Goal: Task Accomplishment & Management: Use online tool/utility

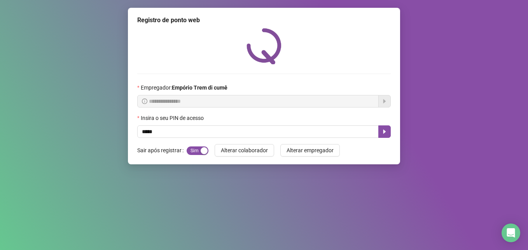
type input "*****"
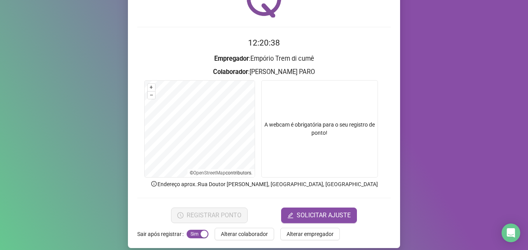
scroll to position [54, 0]
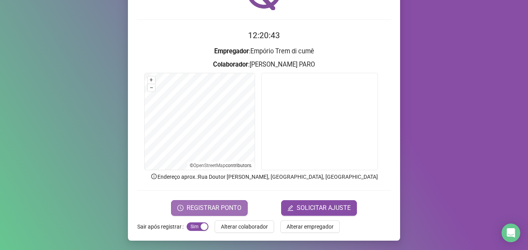
click at [221, 205] on span "REGISTRAR PONTO" at bounding box center [214, 207] width 55 height 9
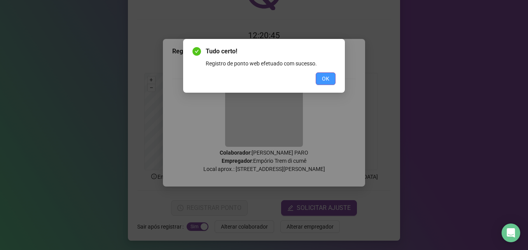
click at [326, 77] on span "OK" at bounding box center [325, 78] width 7 height 9
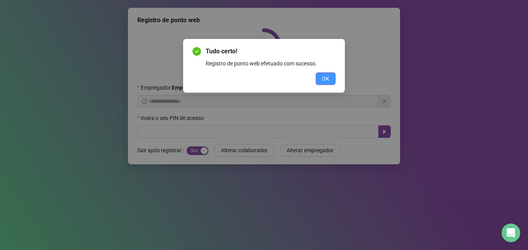
scroll to position [0, 0]
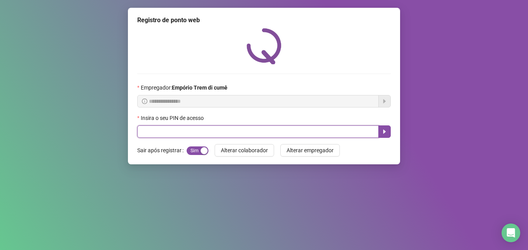
click at [243, 134] on input "text" at bounding box center [258, 131] width 242 height 12
type input "*****"
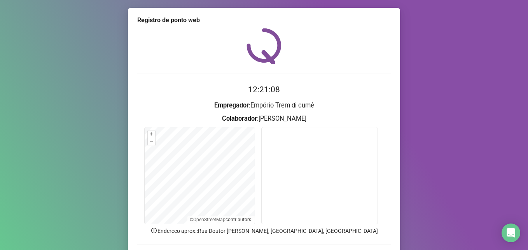
scroll to position [54, 0]
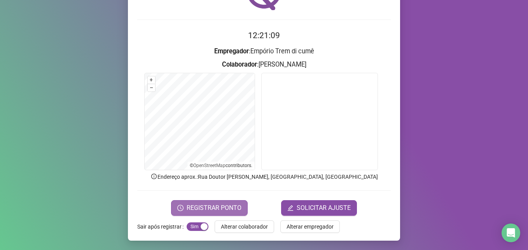
click at [214, 213] on button "REGISTRAR PONTO" at bounding box center [209, 208] width 77 height 16
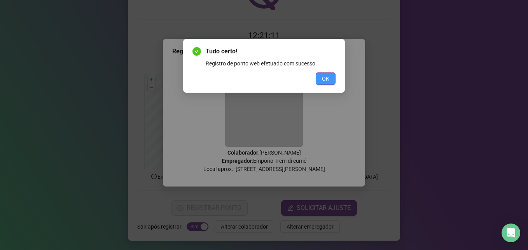
click at [334, 80] on button "OK" at bounding box center [326, 78] width 20 height 12
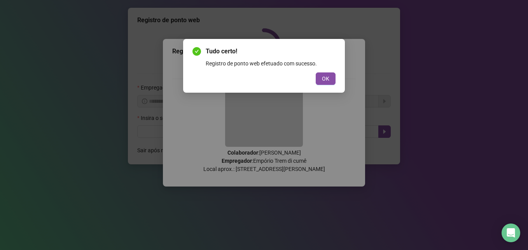
scroll to position [0, 0]
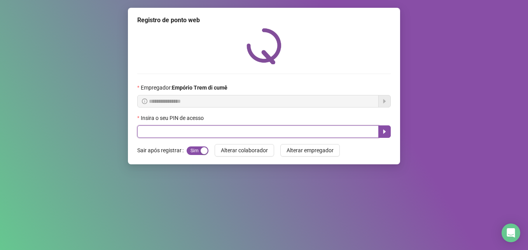
click at [165, 133] on input "text" at bounding box center [258, 131] width 242 height 12
type input "*****"
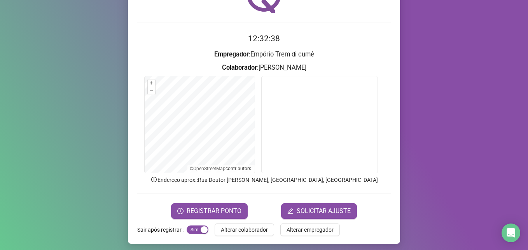
scroll to position [54, 0]
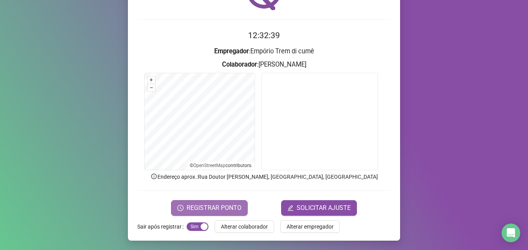
click at [215, 206] on span "REGISTRAR PONTO" at bounding box center [214, 207] width 55 height 9
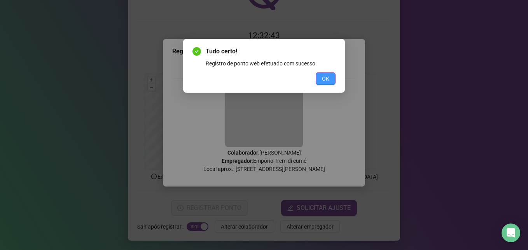
click at [327, 77] on span "OK" at bounding box center [325, 78] width 7 height 9
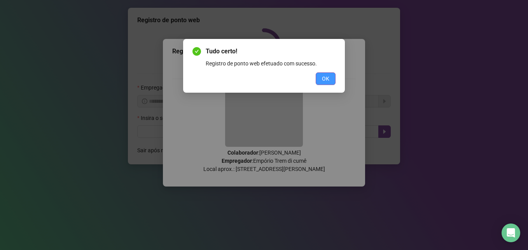
scroll to position [0, 0]
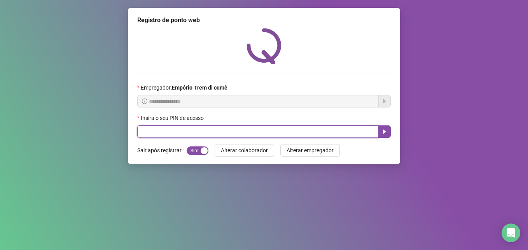
click at [219, 130] on input "text" at bounding box center [258, 131] width 242 height 12
click at [219, 129] on input "text" at bounding box center [258, 131] width 242 height 12
click at [223, 135] on input "text" at bounding box center [258, 131] width 242 height 12
click at [239, 128] on input "text" at bounding box center [258, 131] width 242 height 12
click at [233, 129] on input "text" at bounding box center [258, 131] width 242 height 12
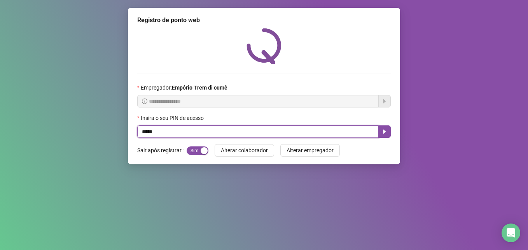
type input "*****"
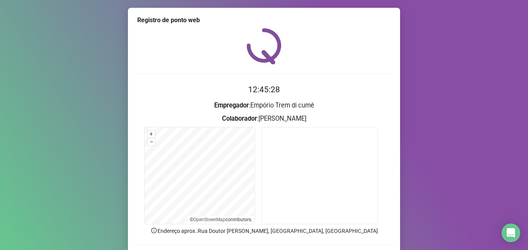
scroll to position [54, 0]
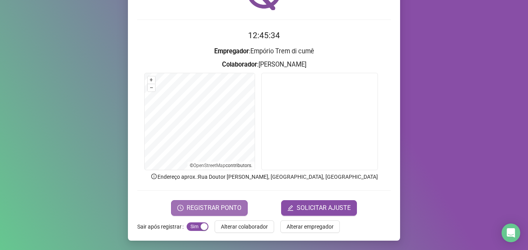
click at [225, 209] on span "REGISTRAR PONTO" at bounding box center [214, 207] width 55 height 9
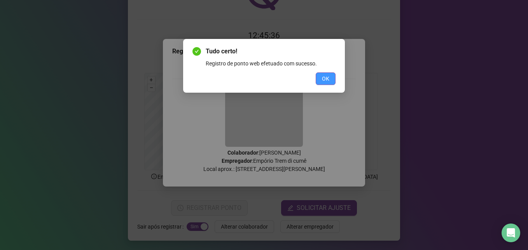
click at [324, 76] on span "OK" at bounding box center [325, 78] width 7 height 9
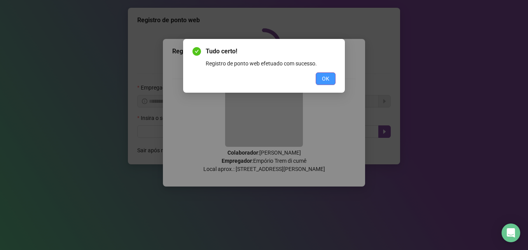
scroll to position [0, 0]
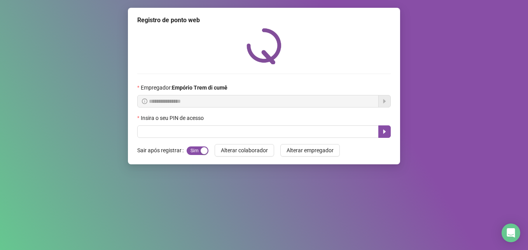
click at [324, 65] on div "**********" at bounding box center [264, 83] width 254 height 110
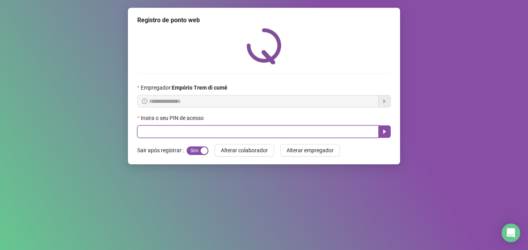
click at [264, 135] on input "text" at bounding box center [258, 131] width 242 height 12
type input "****"
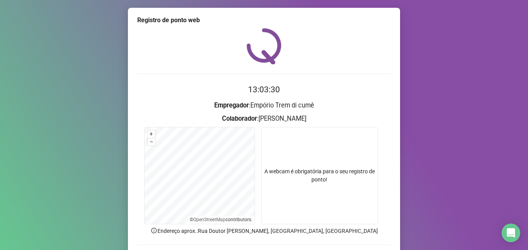
scroll to position [54, 0]
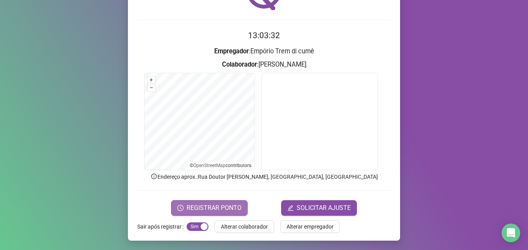
click at [217, 207] on span "REGISTRAR PONTO" at bounding box center [214, 207] width 55 height 9
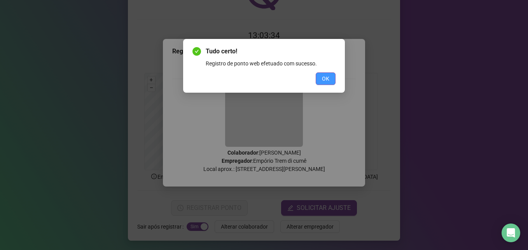
click at [328, 75] on span "OK" at bounding box center [325, 78] width 7 height 9
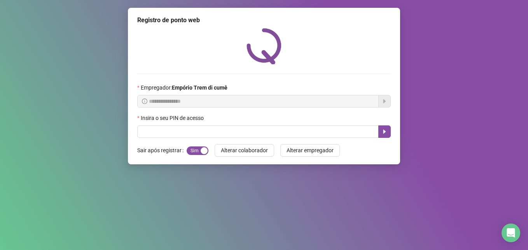
scroll to position [0, 0]
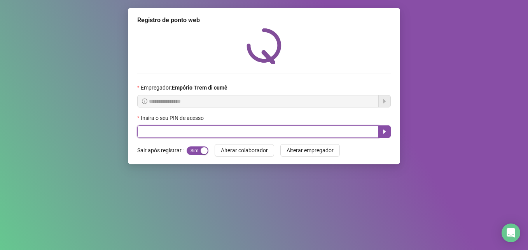
drag, startPoint x: 302, startPoint y: 131, endPoint x: 303, endPoint y: 126, distance: 5.5
click at [303, 131] on input "text" at bounding box center [258, 131] width 242 height 12
click at [370, 131] on input "text" at bounding box center [258, 131] width 242 height 12
type input "*****"
click at [388, 134] on button "button" at bounding box center [385, 131] width 12 height 12
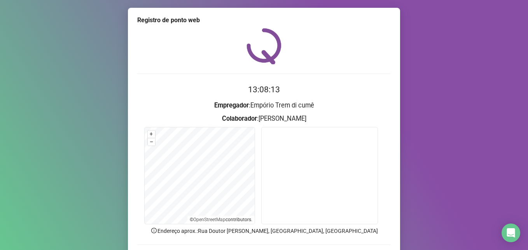
scroll to position [54, 0]
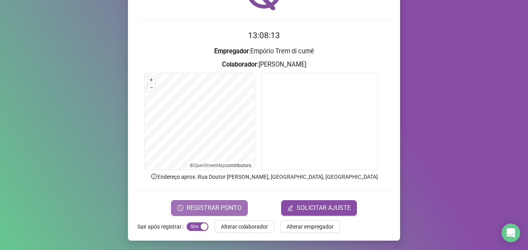
click at [233, 205] on span "REGISTRAR PONTO" at bounding box center [214, 207] width 55 height 9
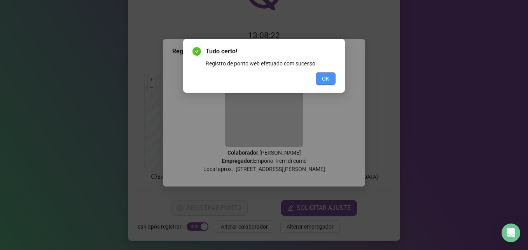
click at [330, 77] on button "OK" at bounding box center [326, 78] width 20 height 12
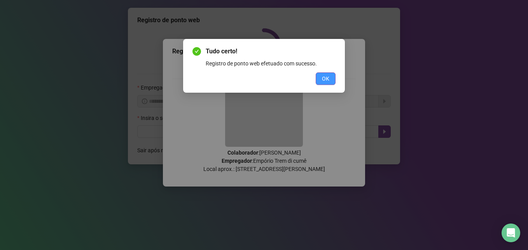
scroll to position [0, 0]
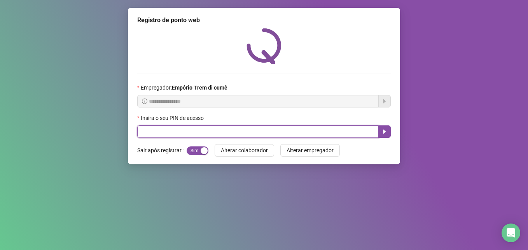
click at [320, 134] on input "text" at bounding box center [258, 131] width 242 height 12
type input "*****"
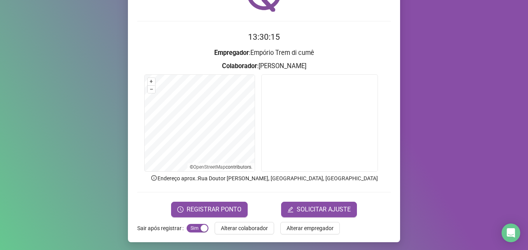
scroll to position [54, 0]
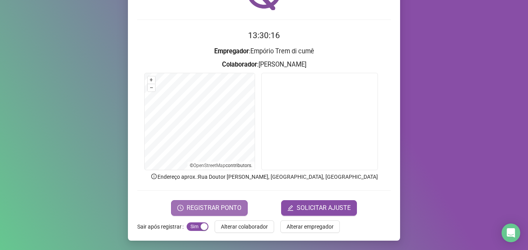
click at [217, 203] on span "REGISTRAR PONTO" at bounding box center [214, 207] width 55 height 9
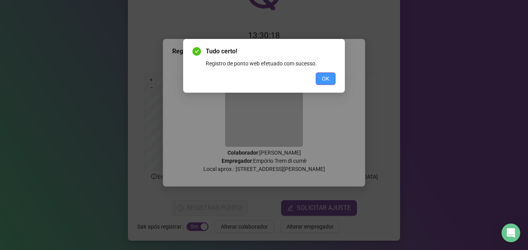
click at [328, 77] on span "OK" at bounding box center [325, 78] width 7 height 9
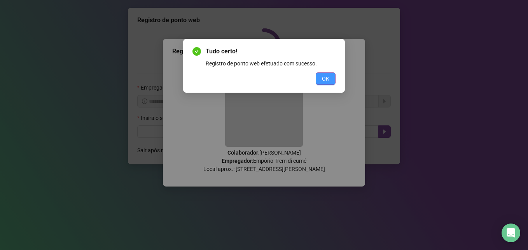
scroll to position [0, 0]
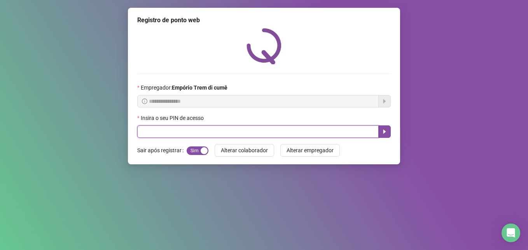
drag, startPoint x: 332, startPoint y: 135, endPoint x: 337, endPoint y: 119, distance: 16.6
click at [333, 135] on input "text" at bounding box center [258, 131] width 242 height 12
type input "*****"
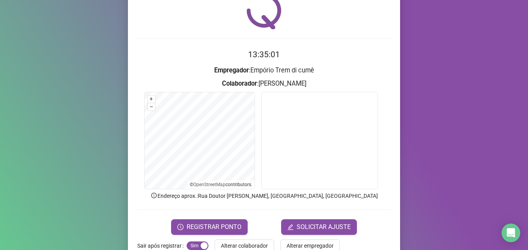
scroll to position [54, 0]
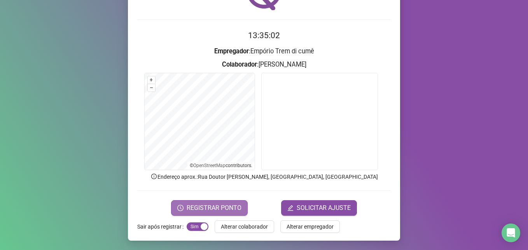
click at [215, 214] on button "REGISTRAR PONTO" at bounding box center [209, 208] width 77 height 16
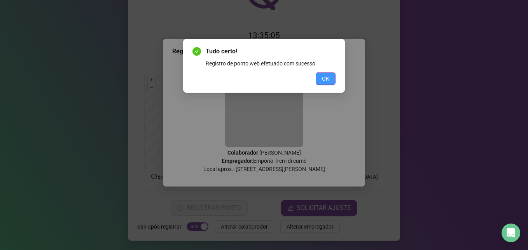
click at [328, 79] on span "OK" at bounding box center [325, 78] width 7 height 9
drag, startPoint x: 328, startPoint y: 79, endPoint x: 332, endPoint y: 82, distance: 5.1
click at [332, 82] on button "OK" at bounding box center [326, 78] width 20 height 12
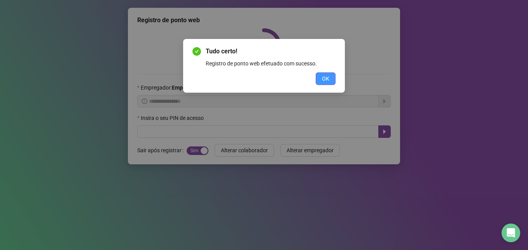
scroll to position [0, 0]
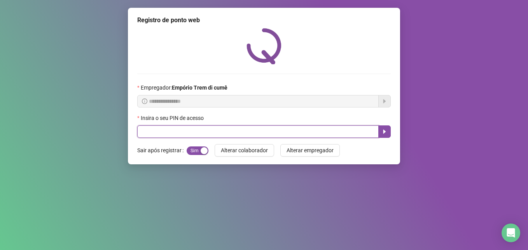
click at [218, 133] on input "text" at bounding box center [258, 131] width 242 height 12
type input "*****"
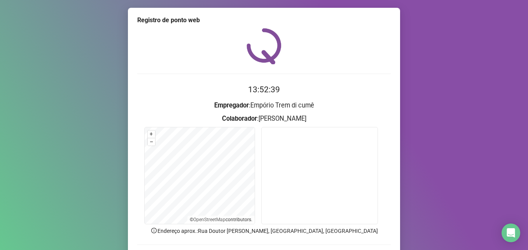
scroll to position [54, 0]
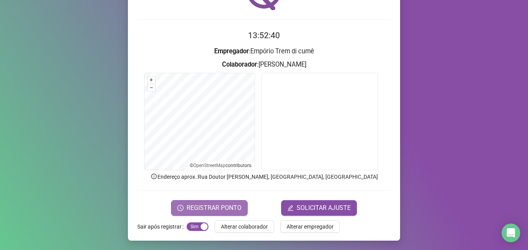
click at [197, 202] on button "REGISTRAR PONTO" at bounding box center [209, 208] width 77 height 16
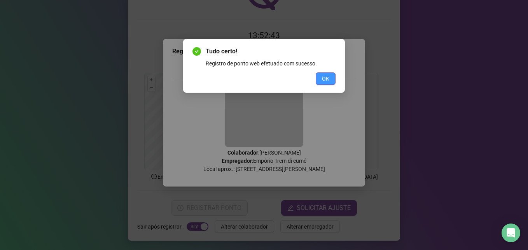
click at [327, 82] on span "OK" at bounding box center [325, 78] width 7 height 9
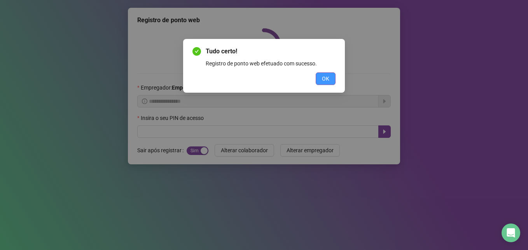
scroll to position [0, 0]
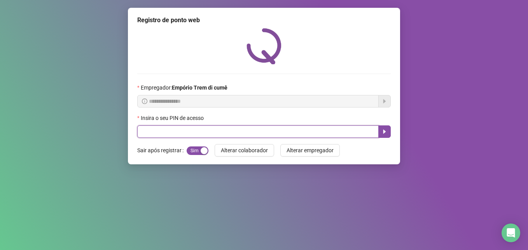
click at [168, 131] on input "text" at bounding box center [258, 131] width 242 height 12
type input "*****"
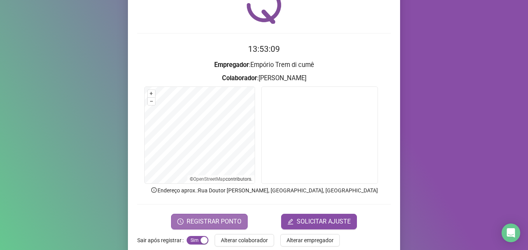
scroll to position [54, 0]
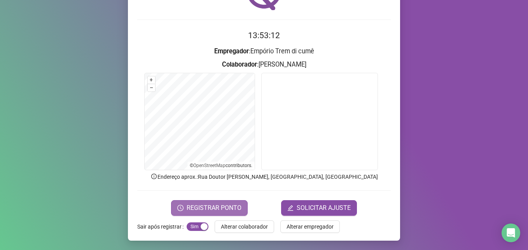
click at [233, 211] on span "REGISTRAR PONTO" at bounding box center [214, 207] width 55 height 9
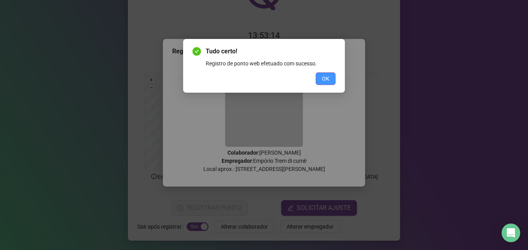
click at [330, 78] on button "OK" at bounding box center [326, 78] width 20 height 12
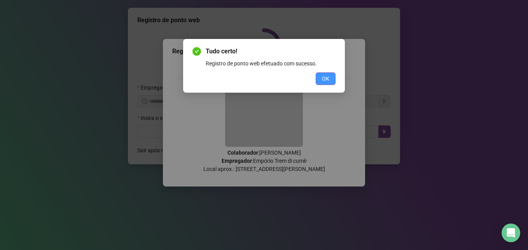
scroll to position [0, 0]
